Goal: Transaction & Acquisition: Purchase product/service

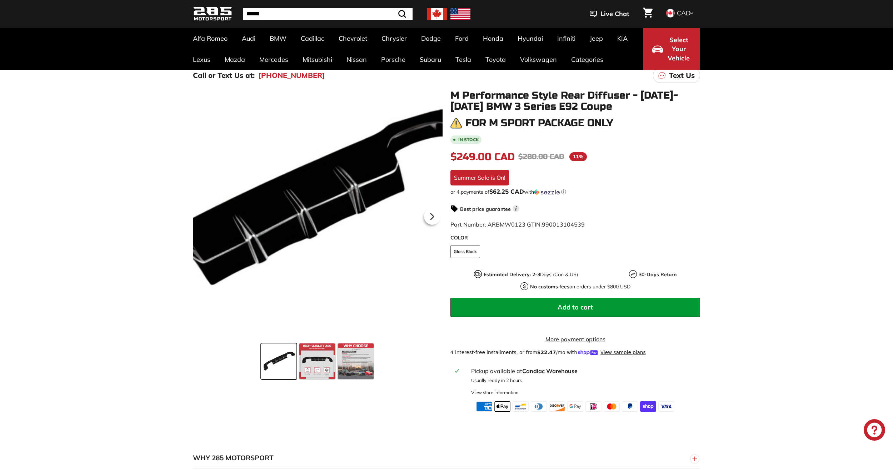
scroll to position [36, 0]
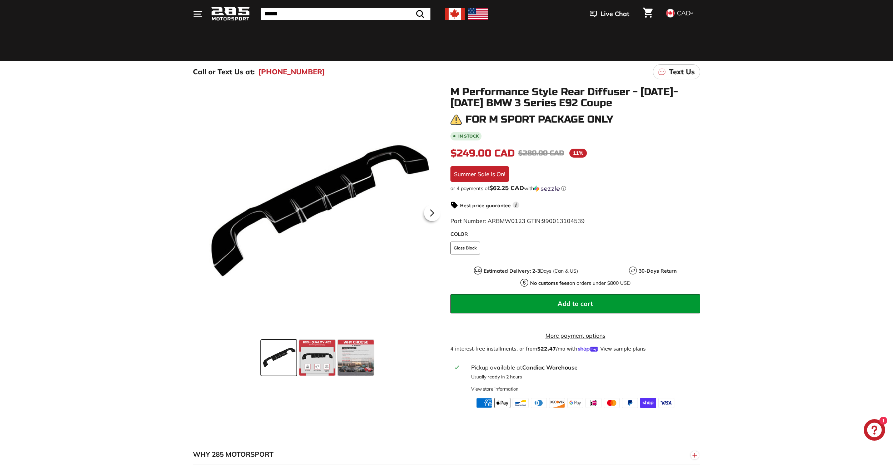
click at [286, 356] on span at bounding box center [279, 358] width 36 height 36
click at [315, 356] on span at bounding box center [317, 358] width 36 height 36
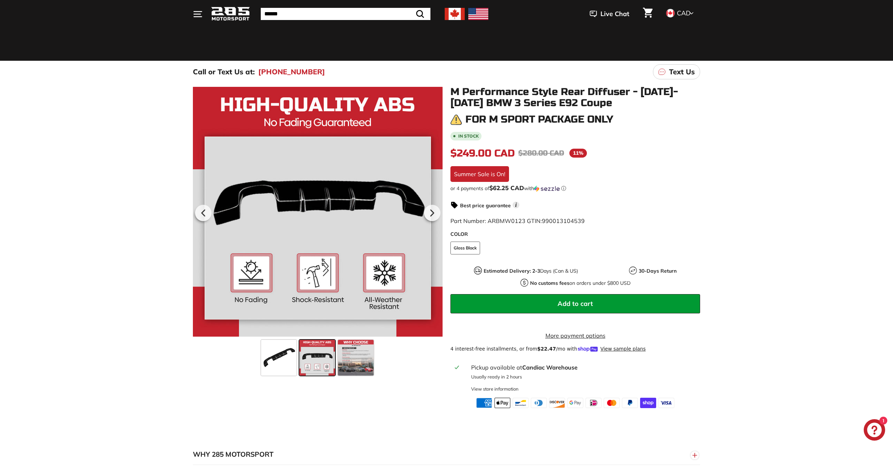
click at [77, 143] on div ".cls-1{fill:none;stroke:#000;stroke-miterlimit:10;stroke-width:2px} .cls-1{fill…" at bounding box center [446, 245] width 893 height 325
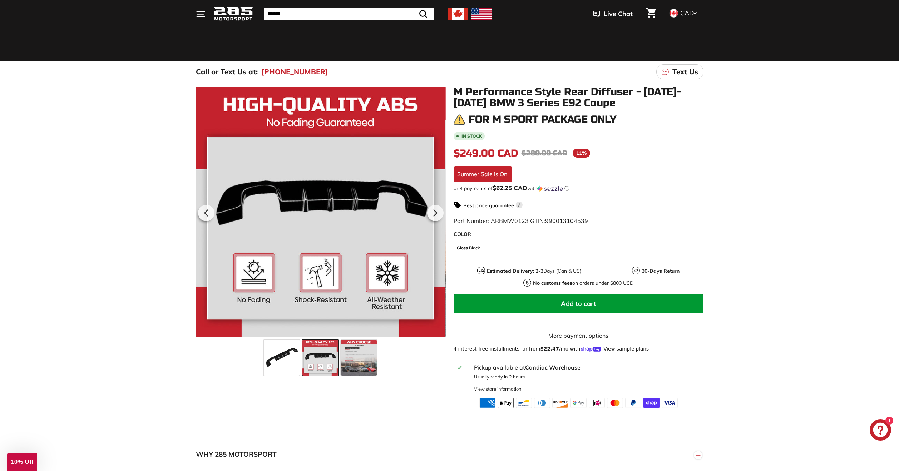
click at [140, 142] on div "Close dialog UNLOCK 10% Off Sign up to receive 10% off your first order and exc…" at bounding box center [449, 235] width 899 height 471
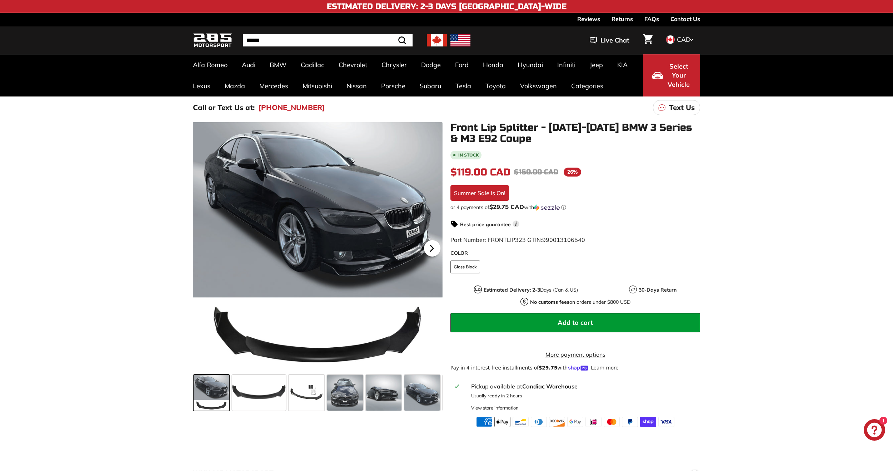
click at [427, 247] on icon at bounding box center [432, 248] width 16 height 16
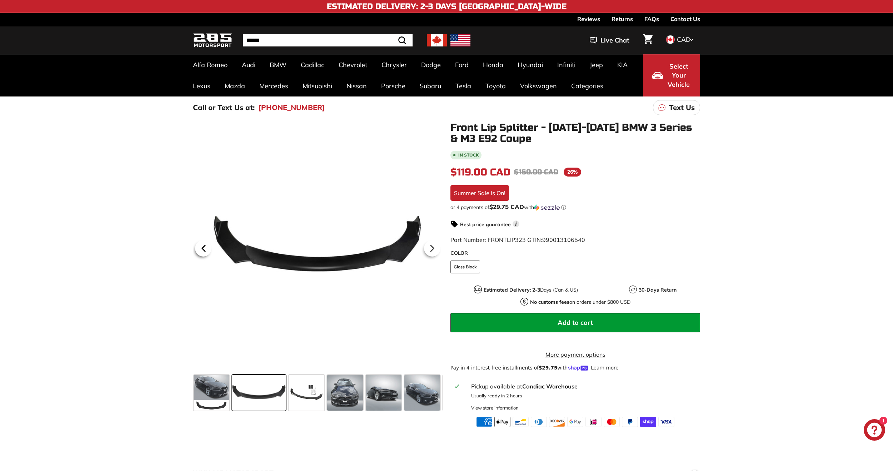
click at [207, 248] on icon at bounding box center [203, 248] width 16 height 16
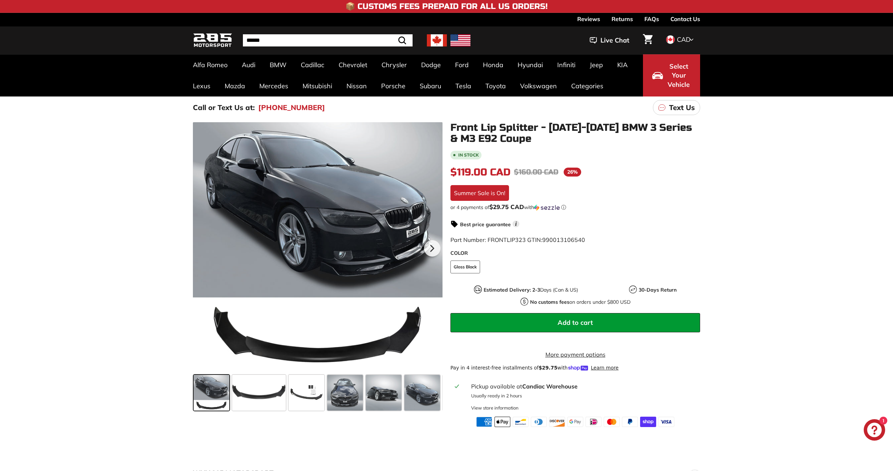
click at [207, 248] on div at bounding box center [318, 247] width 250 height 250
